Goal: Find specific page/section: Find specific page/section

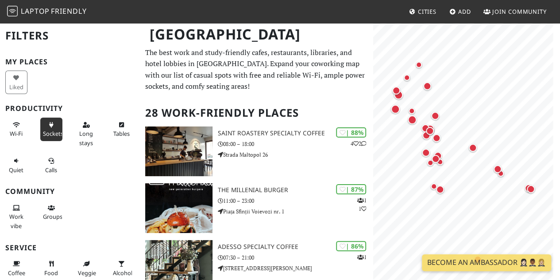
click at [46, 131] on span "Sockets" at bounding box center [53, 133] width 20 height 8
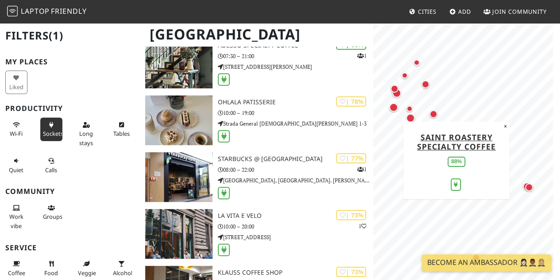
scroll to position [203, 0]
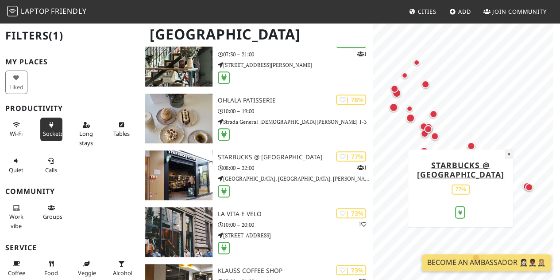
click at [509, 149] on button "×" at bounding box center [509, 154] width 8 height 10
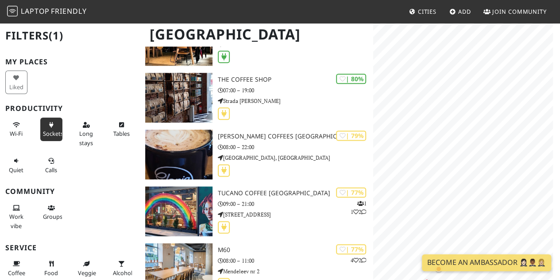
scroll to position [517, 0]
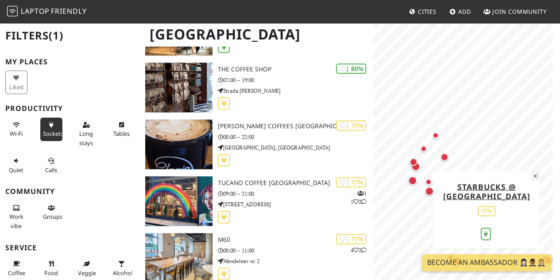
click at [536, 171] on button "×" at bounding box center [536, 176] width 8 height 10
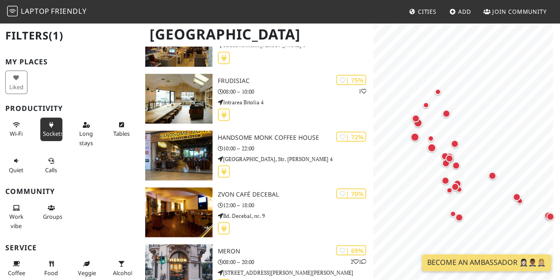
scroll to position [0, 0]
click at [13, 164] on button "Quiet" at bounding box center [16, 164] width 22 height 23
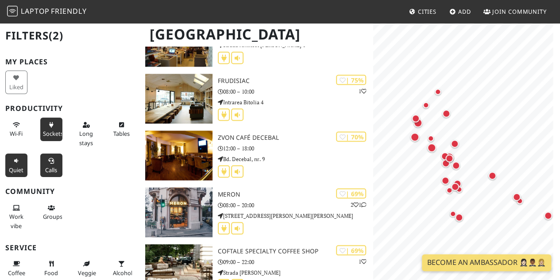
click at [49, 169] on span "Calls" at bounding box center [51, 170] width 12 height 8
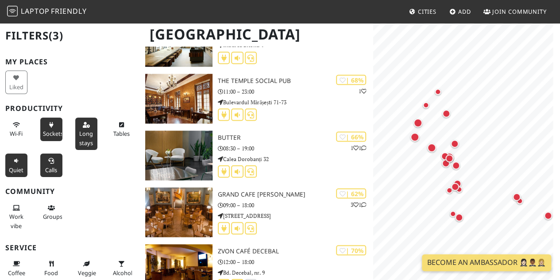
click at [84, 129] on span "Long stays" at bounding box center [86, 137] width 14 height 17
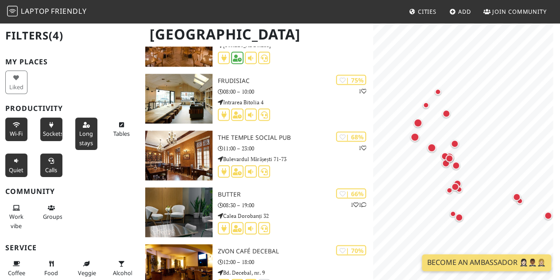
click at [10, 127] on button "Wi-Fi" at bounding box center [16, 128] width 22 height 23
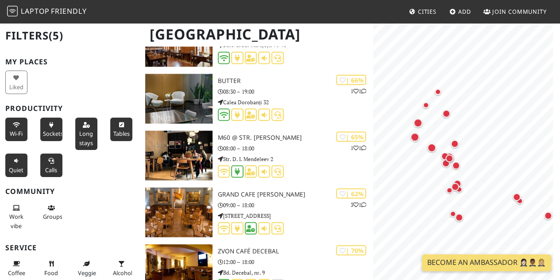
click at [121, 134] on span "Tables" at bounding box center [121, 133] width 16 height 8
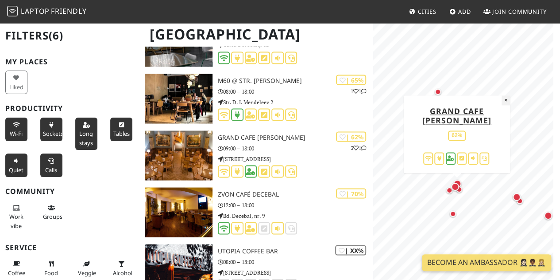
click at [505, 99] on button "×" at bounding box center [506, 100] width 8 height 10
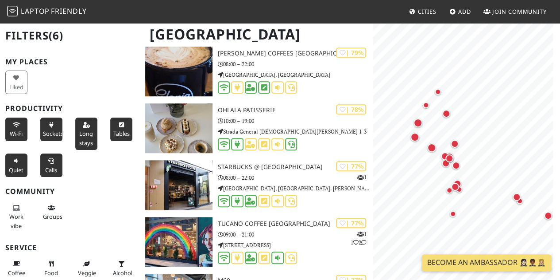
scroll to position [302, 0]
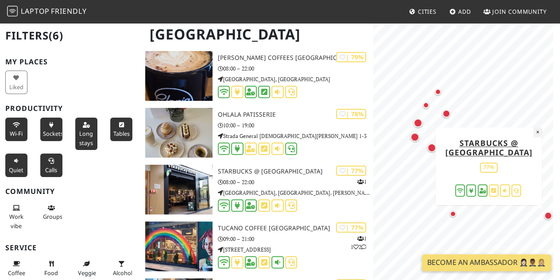
click at [540, 127] on button "×" at bounding box center [538, 132] width 8 height 10
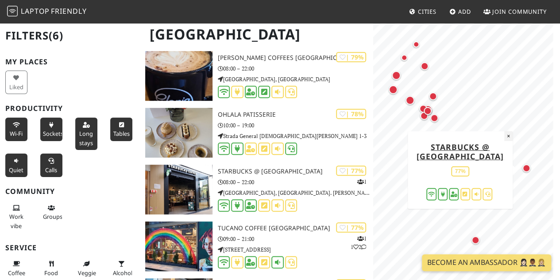
click at [509, 131] on button "×" at bounding box center [509, 136] width 8 height 10
